Goal: Entertainment & Leisure: Browse casually

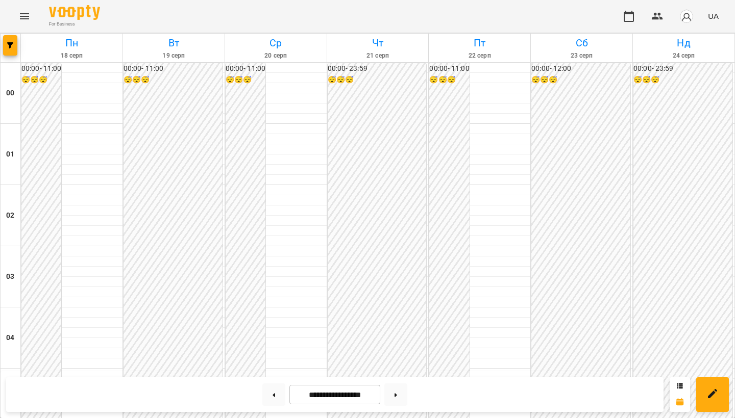
scroll to position [1030, 0]
click at [23, 14] on icon "Menu" at bounding box center [24, 16] width 9 height 6
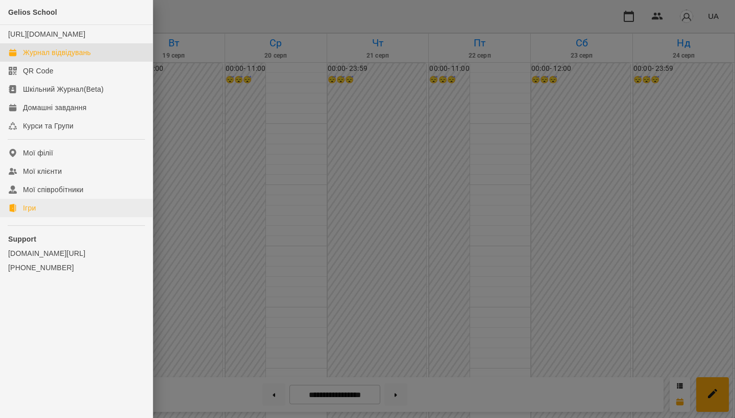
click at [39, 217] on link "Ігри" at bounding box center [76, 208] width 153 height 18
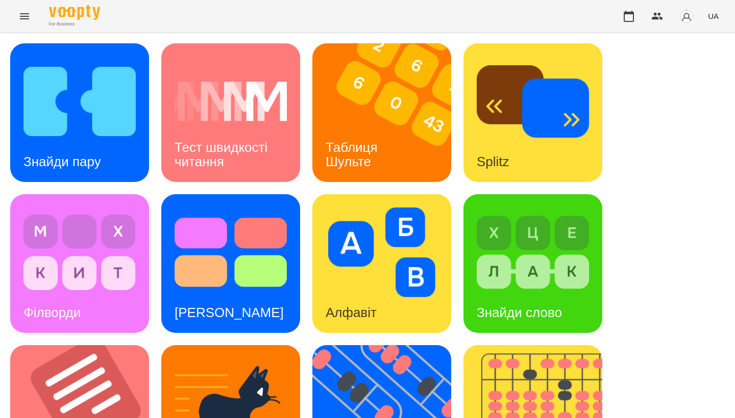
scroll to position [2, 0]
click at [148, 184] on div "Знайди пару Тест швидкості читання Таблиця [PERSON_NAME] Splitz Філворди Тест С…" at bounding box center [367, 414] width 714 height 743
click at [149, 190] on div "Знайди пару Тест швидкості читання Таблиця [PERSON_NAME] Splitz Філворди Тест С…" at bounding box center [367, 414] width 714 height 743
click at [112, 345] on img at bounding box center [86, 414] width 152 height 139
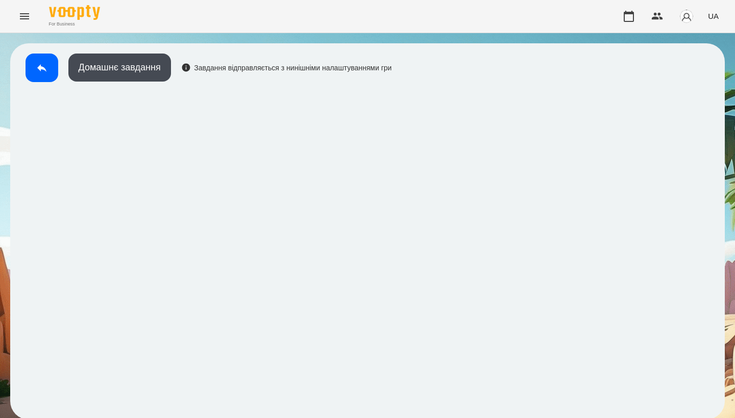
click at [43, 72] on icon at bounding box center [42, 68] width 12 height 12
